Goal: Communication & Community: Answer question/provide support

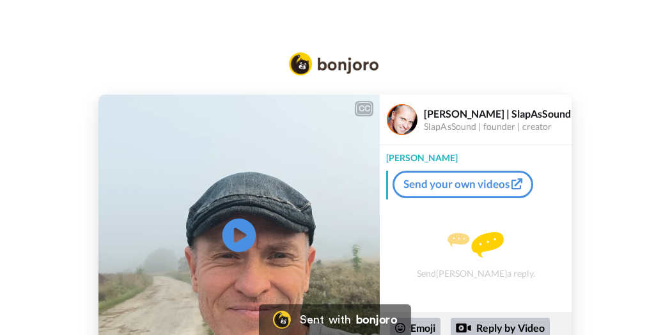
click at [240, 238] on icon "Play/Pause" at bounding box center [239, 235] width 34 height 61
click at [598, 22] on div "CC Play/Pause Yes [PERSON_NAME], thank you so much for the purchases. 0:34 / 1:…" at bounding box center [335, 207] width 670 height 414
click at [483, 272] on div "Send [PERSON_NAME] a reply." at bounding box center [476, 256] width 192 height 102
click at [401, 156] on div "[PERSON_NAME]" at bounding box center [476, 154] width 192 height 19
click at [455, 275] on div "Send [PERSON_NAME] a reply." at bounding box center [476, 256] width 192 height 102
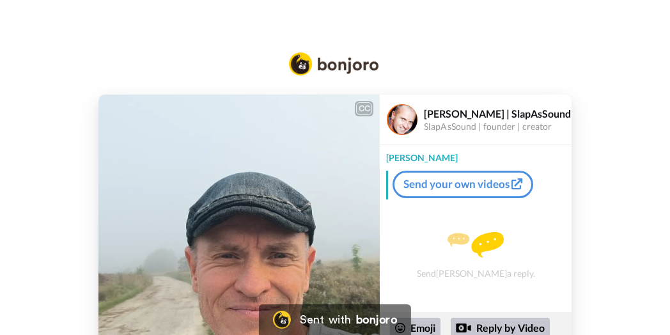
click at [495, 263] on div "Send [PERSON_NAME] a reply." at bounding box center [476, 256] width 192 height 102
click at [488, 244] on img at bounding box center [475, 245] width 56 height 26
click at [486, 240] on img at bounding box center [475, 245] width 56 height 26
click at [424, 221] on div "Send [PERSON_NAME] a reply." at bounding box center [476, 256] width 192 height 102
click at [389, 157] on div "[PERSON_NAME]" at bounding box center [476, 154] width 192 height 19
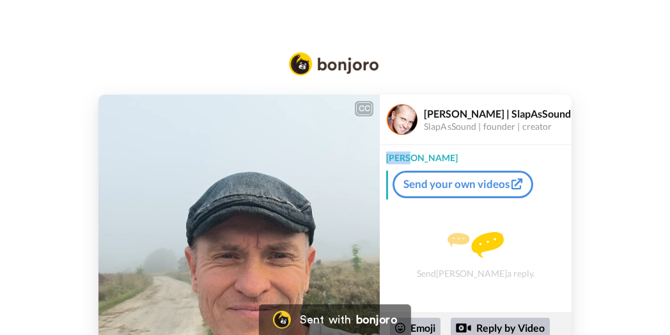
click at [389, 157] on div "[PERSON_NAME]" at bounding box center [476, 154] width 192 height 19
